Goal: Task Accomplishment & Management: Manage account settings

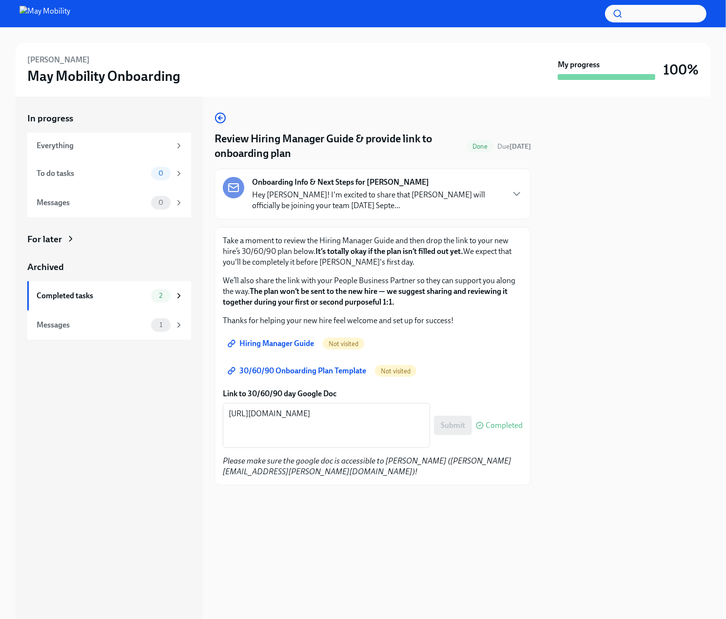
click at [434, 187] on div "Onboarding Info & Next Steps for [PERSON_NAME] Hey [PERSON_NAME]! I'm excited t…" at bounding box center [377, 194] width 251 height 34
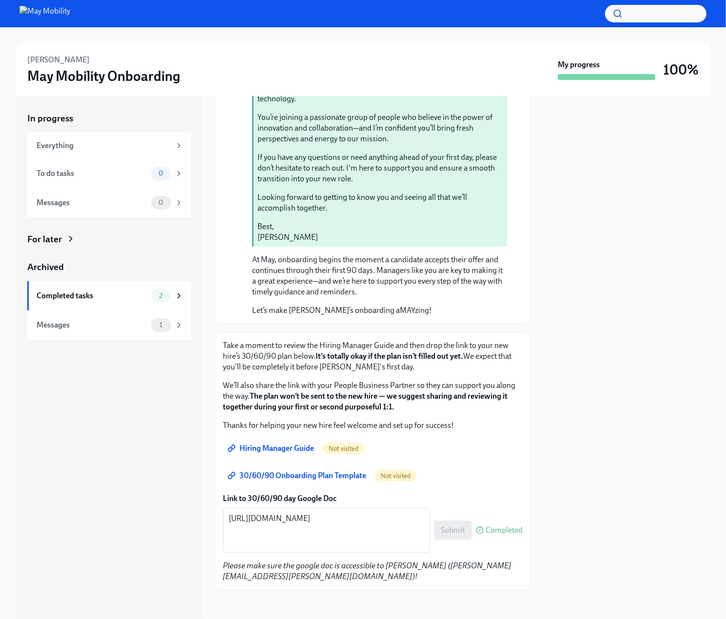
scroll to position [252, 0]
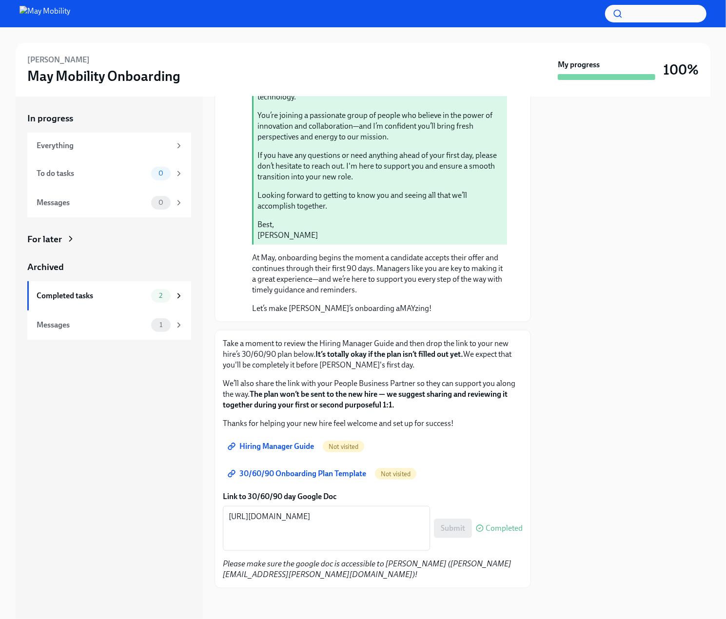
click at [291, 448] on span "Hiring Manager Guide" at bounding box center [272, 447] width 84 height 10
click at [324, 469] on span "30/60/90 Onboarding Plan Template" at bounding box center [298, 474] width 137 height 10
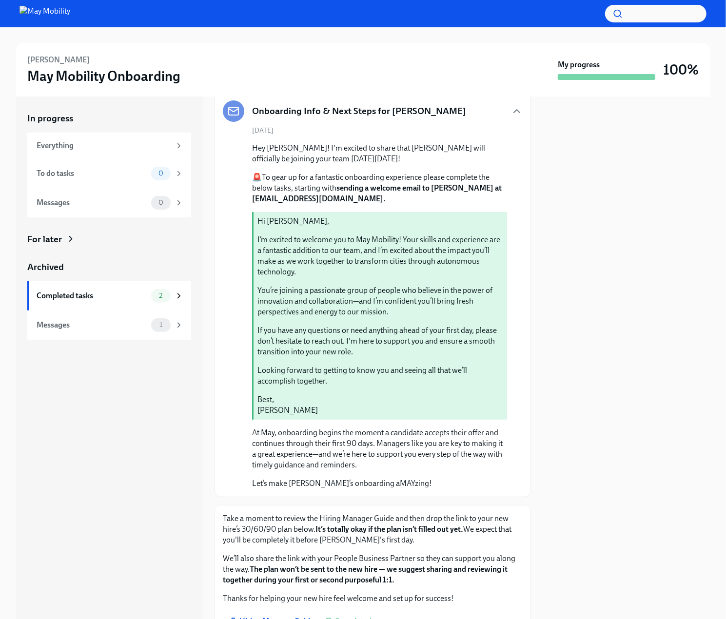
scroll to position [0, 0]
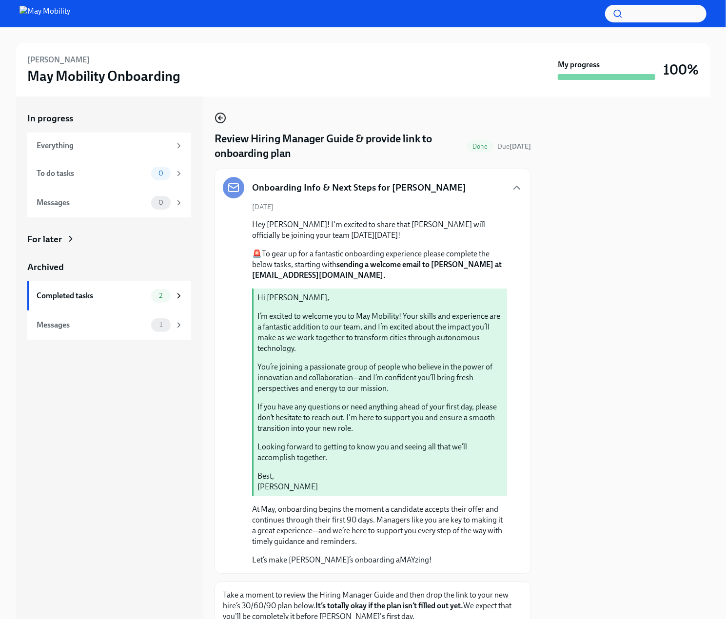
click at [226, 116] on icon "button" at bounding box center [221, 118] width 12 height 12
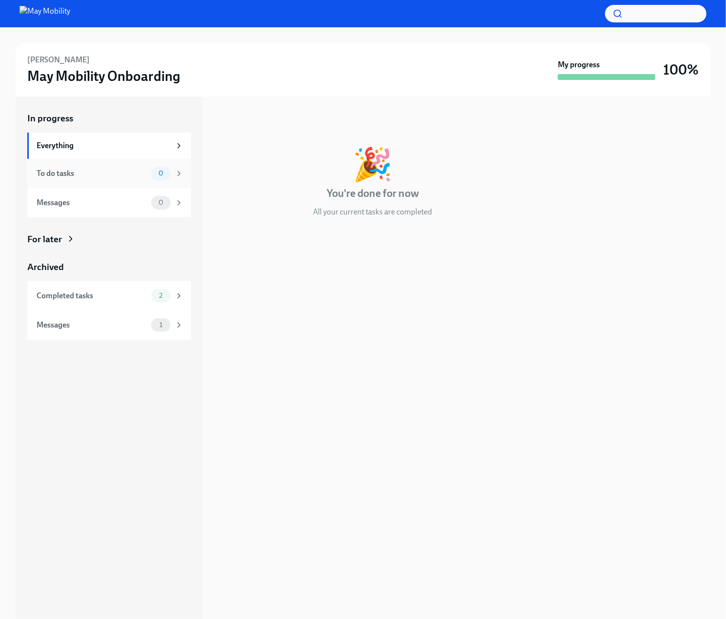
click at [127, 177] on div "To do tasks" at bounding box center [92, 173] width 111 height 11
click at [139, 297] on div "Completed tasks" at bounding box center [92, 296] width 111 height 11
